Goal: Ask a question: Seek information or help from site administrators or community

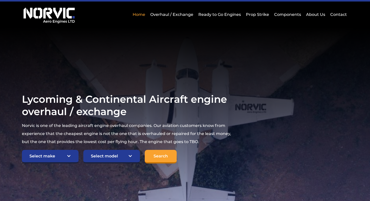
scroll to position [26, 0]
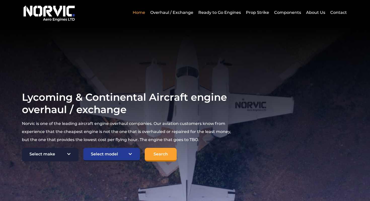
click at [73, 155] on select "Select make TCM Continental Lycoming" at bounding box center [50, 155] width 57 height 14
select select "Lycoming"
click at [22, 148] on select "Select make TCM Continental Lycoming" at bounding box center [50, 155] width 57 height 14
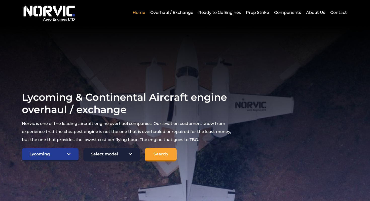
click at [112, 159] on select "Select model American Champion 7KCAB Bellanca Citabria IO-320-E2A Beech 23 Musk…" at bounding box center [111, 155] width 57 height 14
select select "645"
click at [83, 148] on select "Select model American Champion 7KCAB Bellanca Citabria IO-320-E2A Beech 23 Musk…" at bounding box center [111, 155] width 57 height 14
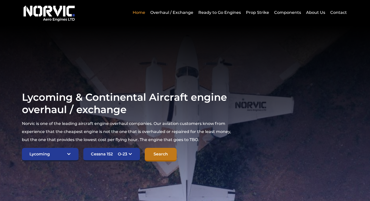
drag, startPoint x: 127, startPoint y: 93, endPoint x: 161, endPoint y: 155, distance: 70.3
click at [161, 155] on input "Search" at bounding box center [161, 155] width 32 height 14
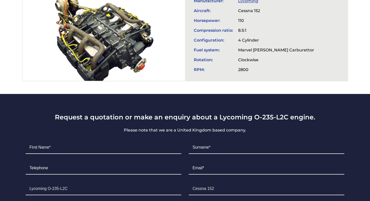
scroll to position [215, 0]
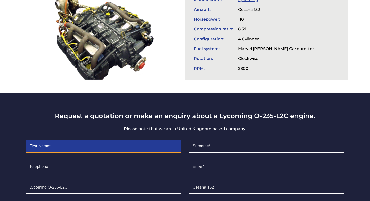
click at [92, 140] on input "Contact form" at bounding box center [104, 146] width 156 height 13
type input "TITA"
type input "[PERSON_NAME]"
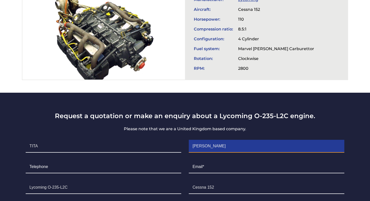
type input "09773778100"
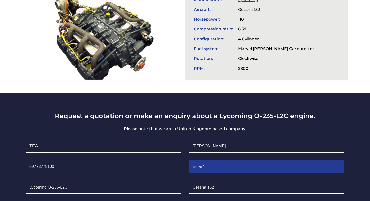
type input "[EMAIL_ADDRESS][DOMAIN_NAME]"
type input "[GEOGRAPHIC_DATA]"
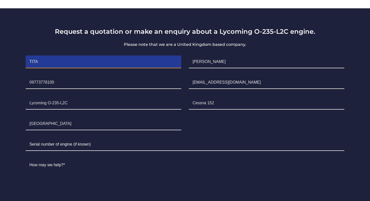
scroll to position [301, 0]
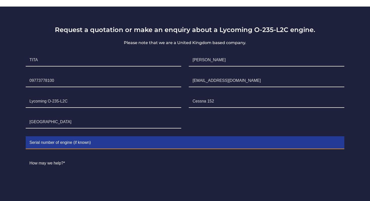
click at [74, 144] on input "Contact form" at bounding box center [185, 142] width 319 height 13
type input "l"
click at [74, 143] on input "L-18862-15, L-21451-15, L-21901-15" at bounding box center [185, 142] width 319 height 13
click at [79, 142] on input "L-18862-15, L-21901-15" at bounding box center [185, 142] width 319 height 13
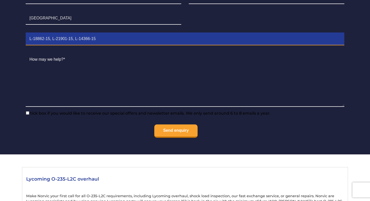
scroll to position [409, 0]
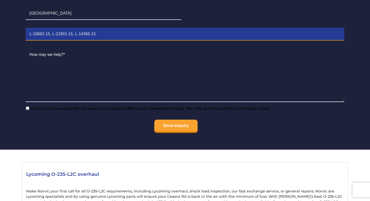
type input "L-18862-15, L-21901-15, L-14366-15"
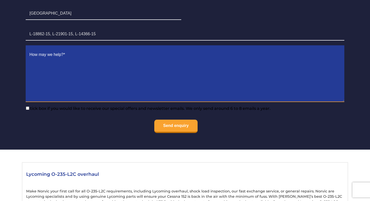
click at [90, 95] on textarea "Contact form" at bounding box center [185, 75] width 319 height 53
type textarea "C"
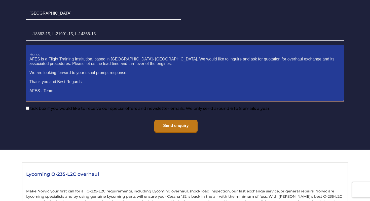
type textarea "Hello, AFES is a Flight Training Institution, based in [GEOGRAPHIC_DATA]- [GEOG…"
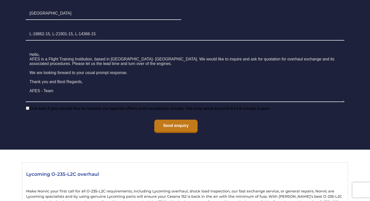
click at [176, 129] on input "Send enquiry" at bounding box center [175, 126] width 43 height 13
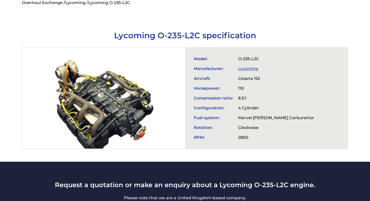
scroll to position [0, 0]
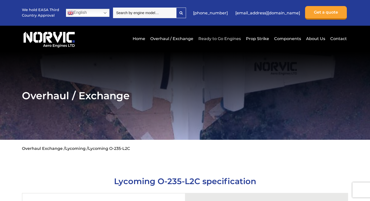
click at [218, 37] on link "Ready to Go Engines" at bounding box center [219, 38] width 45 height 12
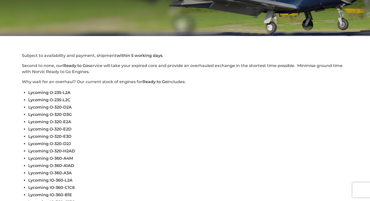
scroll to position [106, 0]
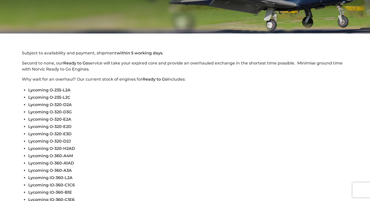
click at [35, 97] on span "Lycoming O-235-L2C" at bounding box center [49, 97] width 42 height 5
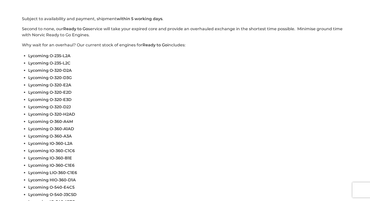
scroll to position [140, 0]
